Goal: Task Accomplishment & Management: Use online tool/utility

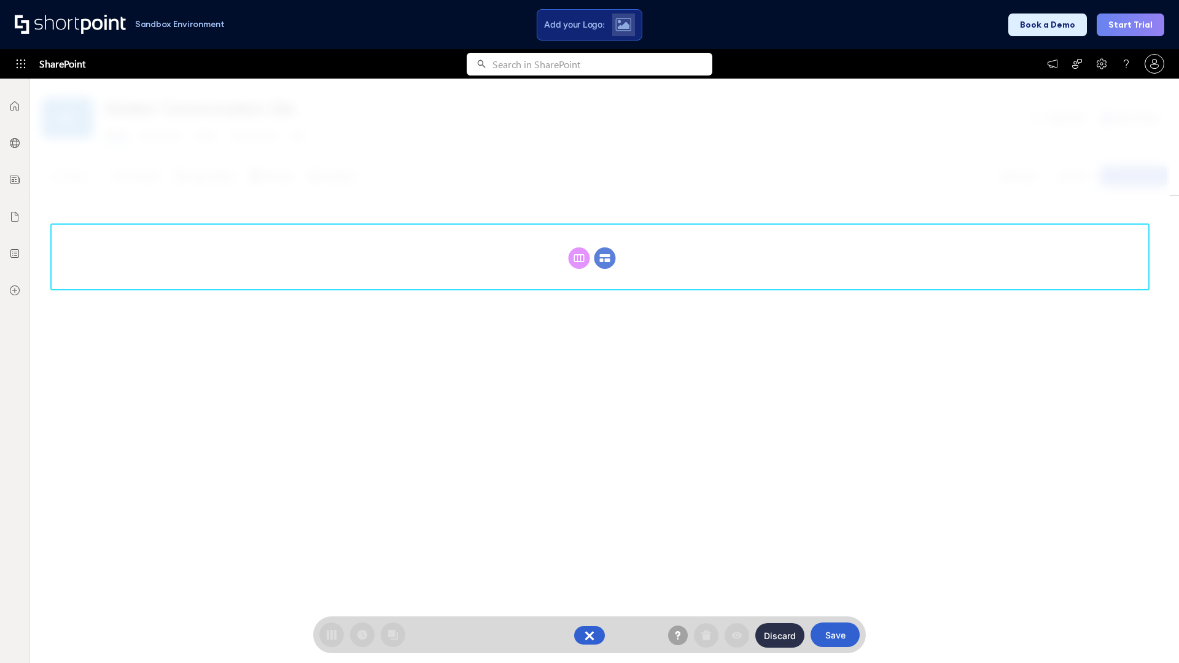
click at [605, 248] on circle at bounding box center [605, 258] width 21 height 21
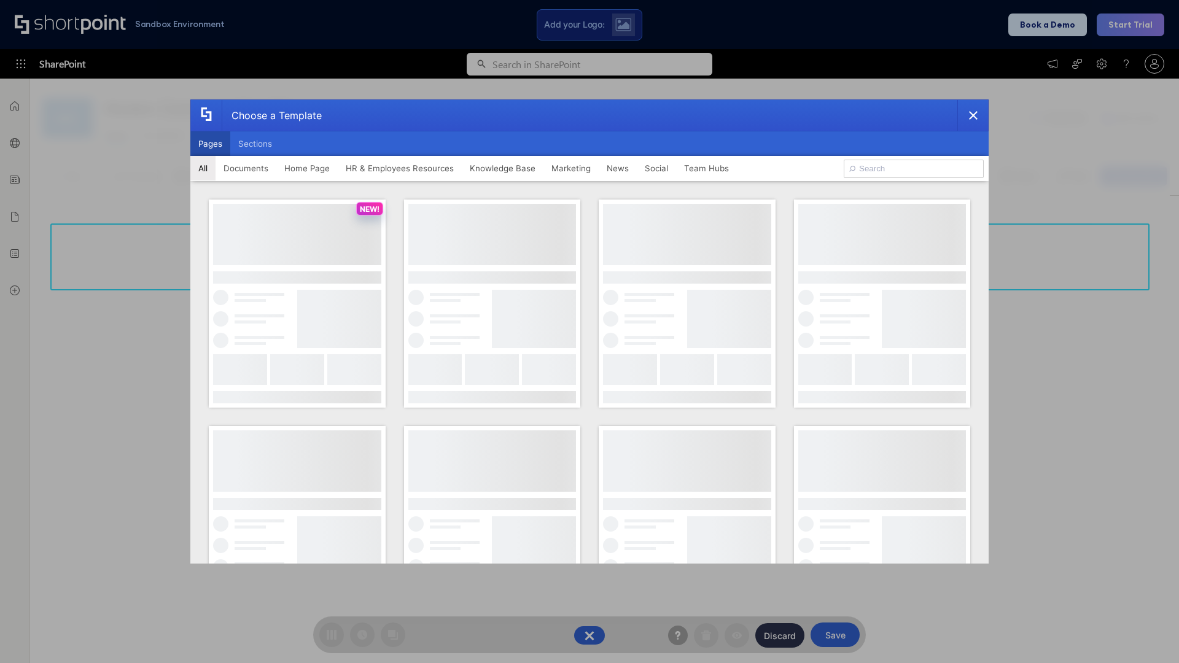
scroll to position [168, 0]
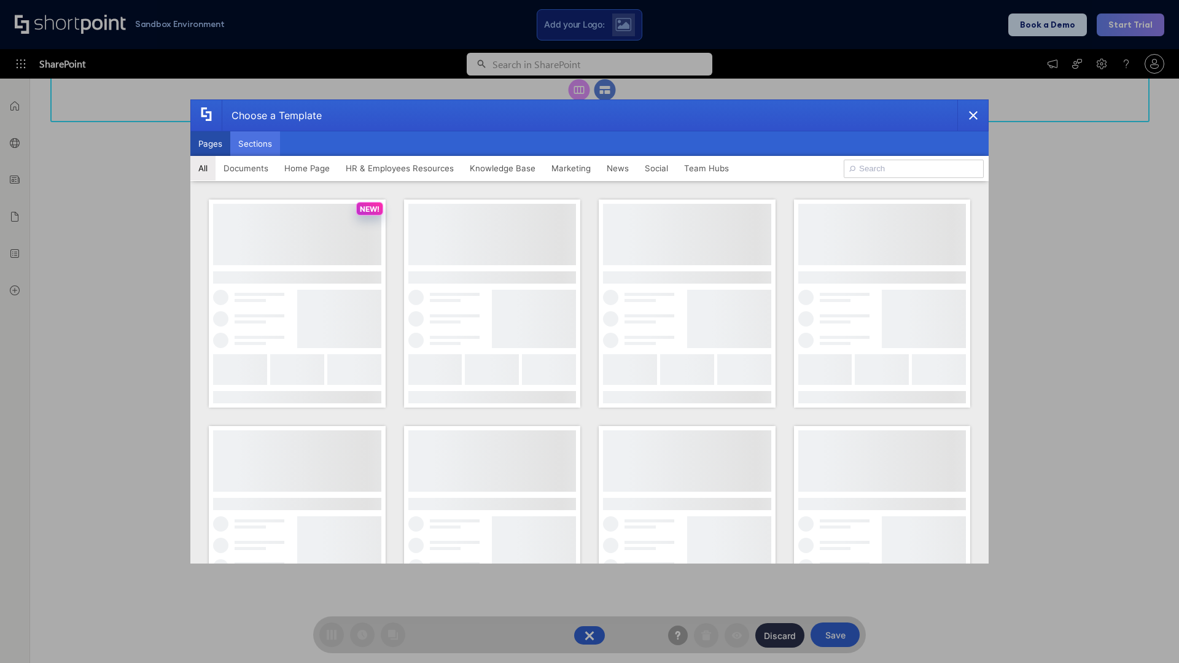
click at [255, 144] on button "Sections" at bounding box center [255, 143] width 50 height 25
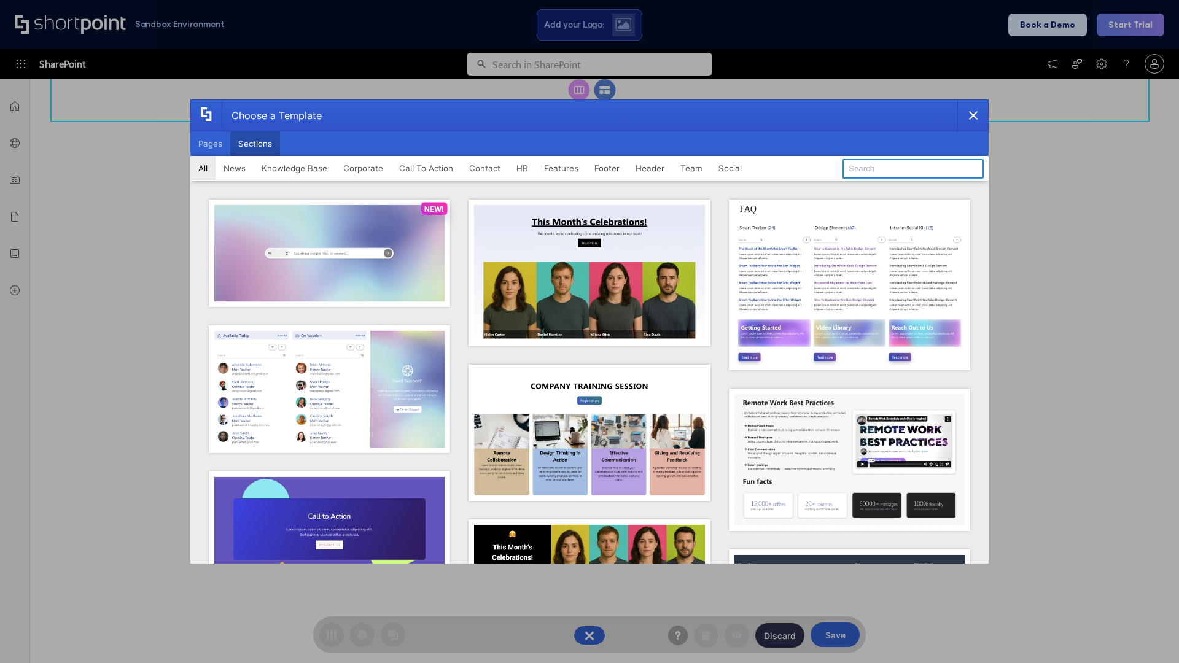
type input "Footer 3"
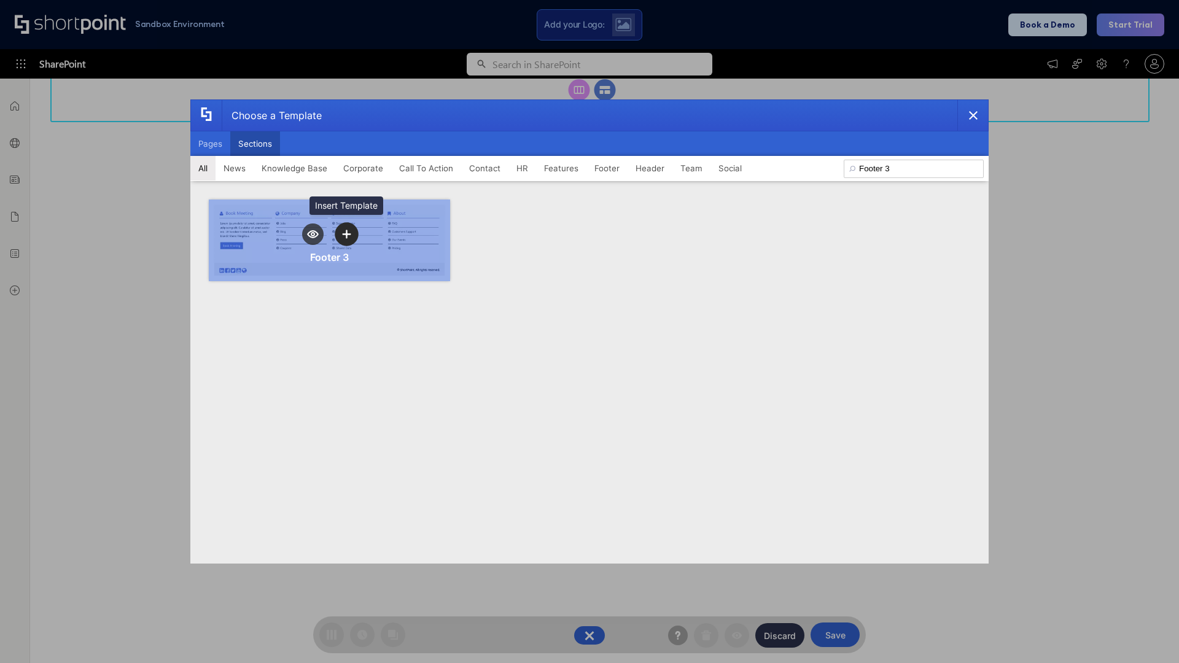
click at [346, 234] on icon "template selector" at bounding box center [346, 234] width 9 height 9
